Goal: Information Seeking & Learning: Learn about a topic

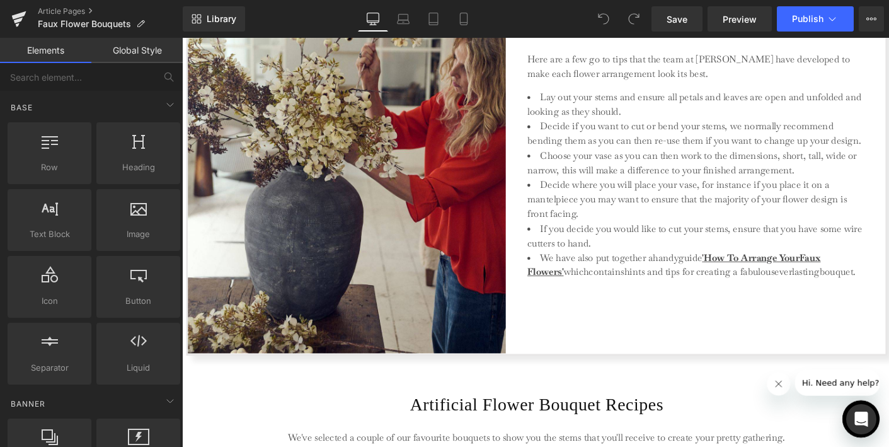
scroll to position [2183, 0]
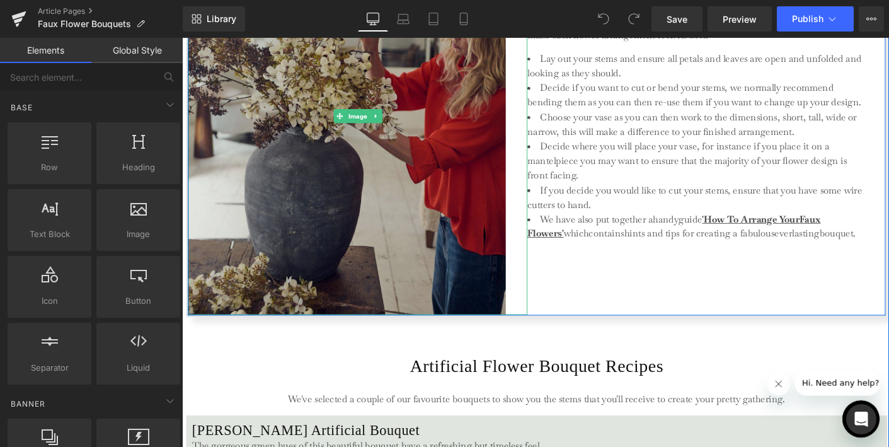
click at [437, 132] on img at bounding box center [371, 122] width 366 height 428
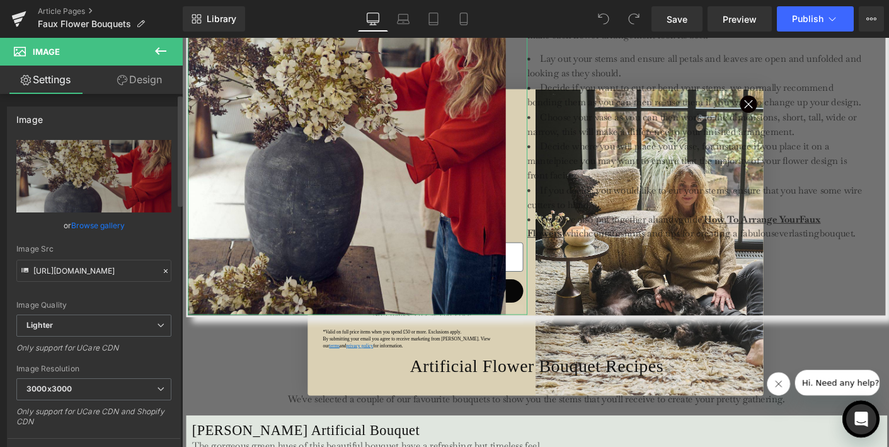
click at [89, 223] on link "Browse gallery" at bounding box center [98, 225] width 54 height 22
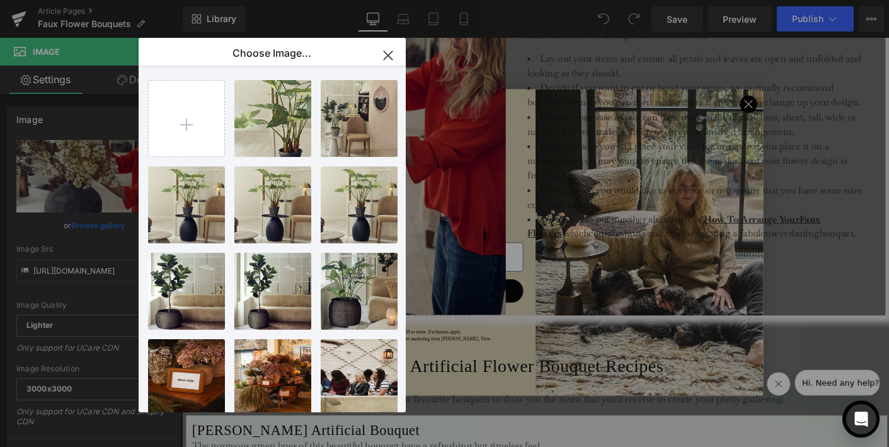
click at [389, 53] on icon "button" at bounding box center [388, 55] width 8 height 8
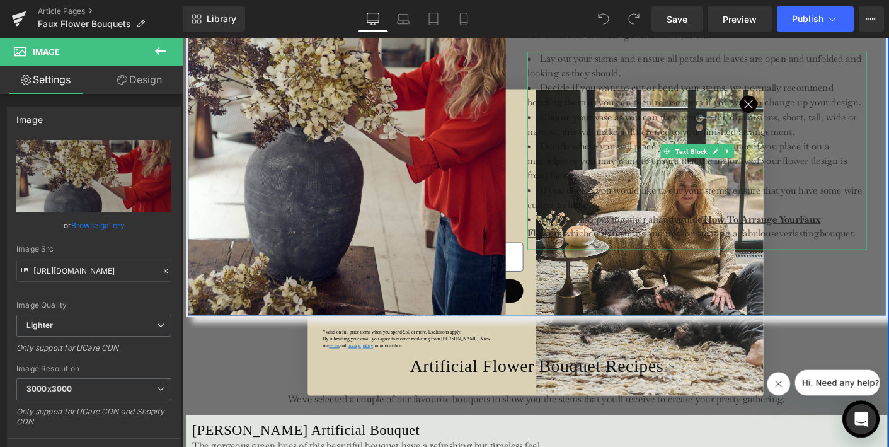
click at [797, 111] on span "Decide if you want to cut or bend your stems, we normally recommend bending the…" at bounding box center [734, 99] width 360 height 29
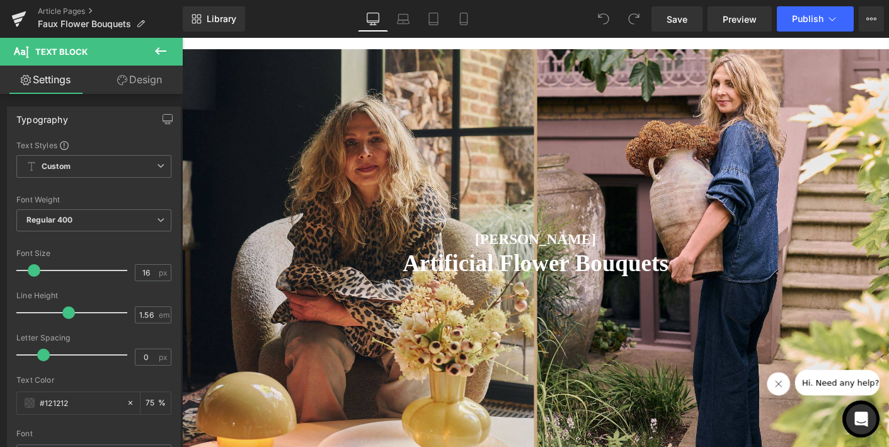
scroll to position [0, 0]
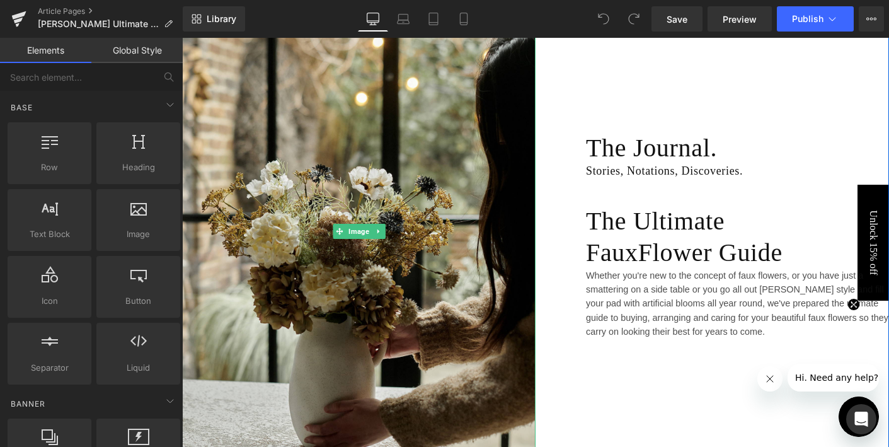
scroll to position [163, 0]
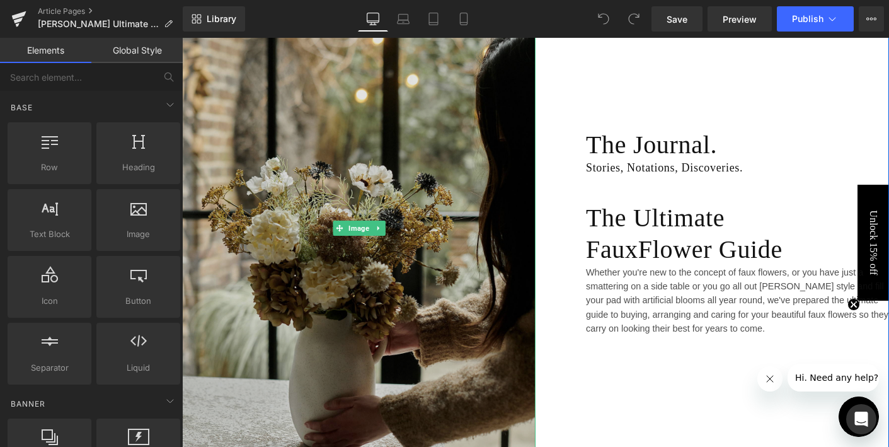
click at [469, 370] on img at bounding box center [358, 227] width 353 height 463
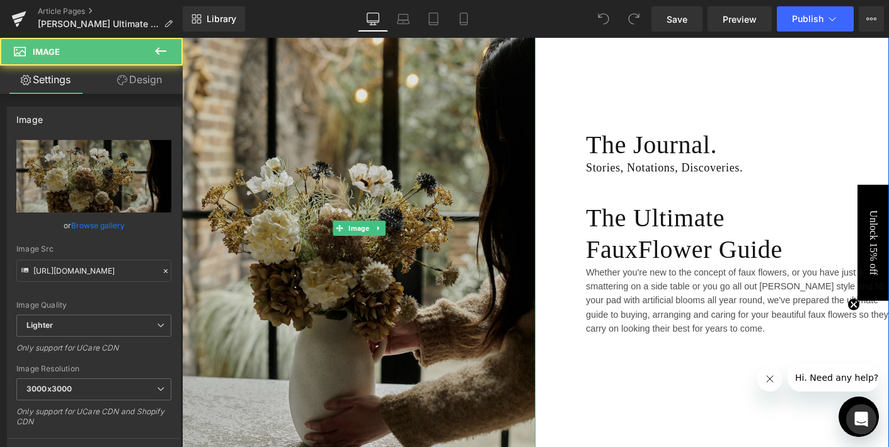
click at [258, 355] on img at bounding box center [358, 227] width 353 height 463
